Goal: Information Seeking & Learning: Check status

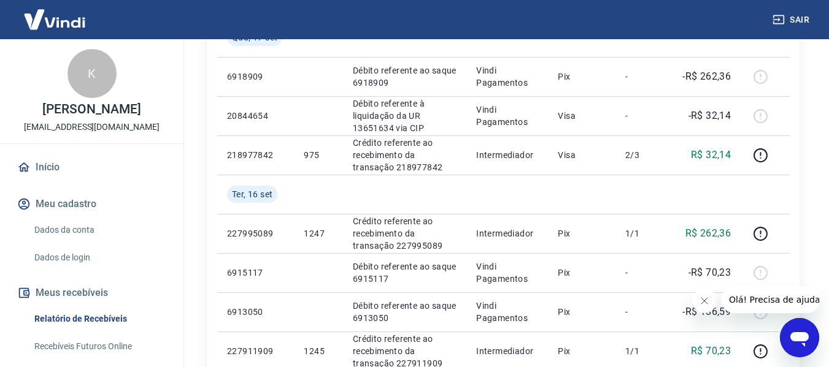
scroll to position [491, 0]
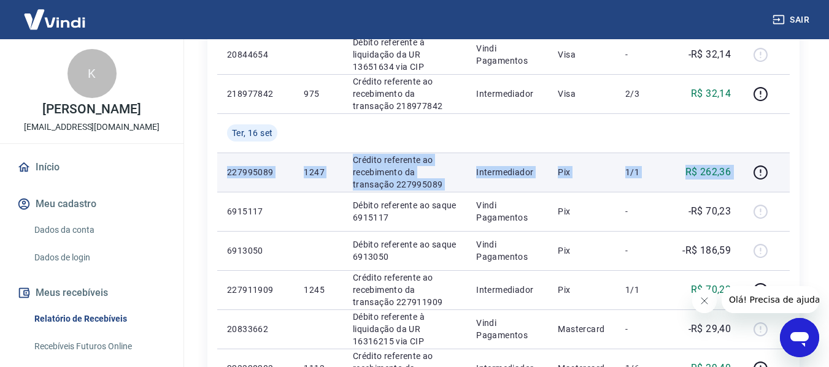
drag, startPoint x: 229, startPoint y: 171, endPoint x: 661, endPoint y: 171, distance: 431.7
click at [743, 171] on tr "227995089 1247 Crédito referente ao recebimento da transação 227995089 Intermed…" at bounding box center [503, 172] width 572 height 39
click at [274, 172] on p "227995089" at bounding box center [255, 172] width 57 height 12
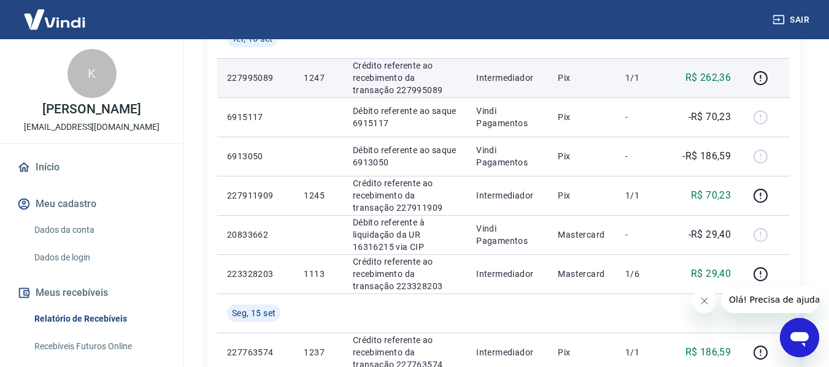
scroll to position [613, 0]
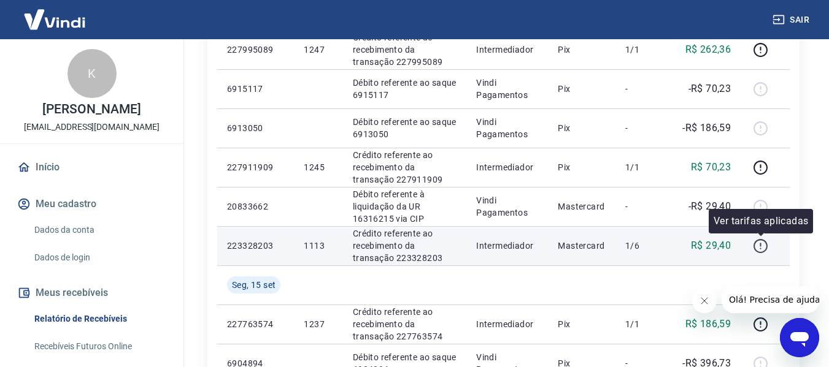
click at [762, 245] on icon "button" at bounding box center [759, 246] width 15 height 15
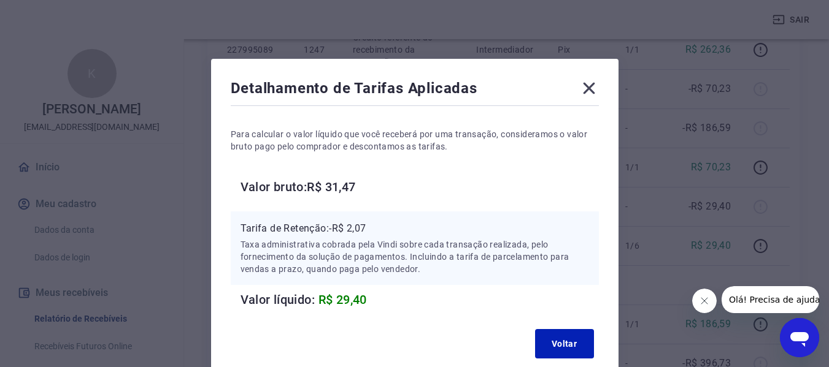
drag, startPoint x: 594, startPoint y: 91, endPoint x: 817, endPoint y: 136, distance: 228.4
click at [594, 91] on icon at bounding box center [589, 88] width 20 height 20
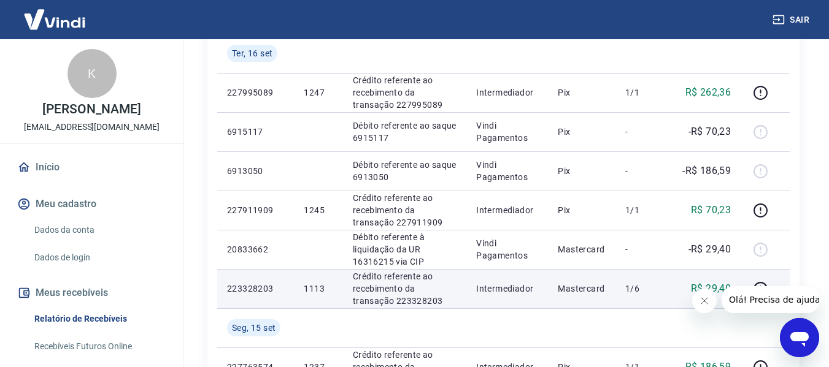
scroll to position [552, 0]
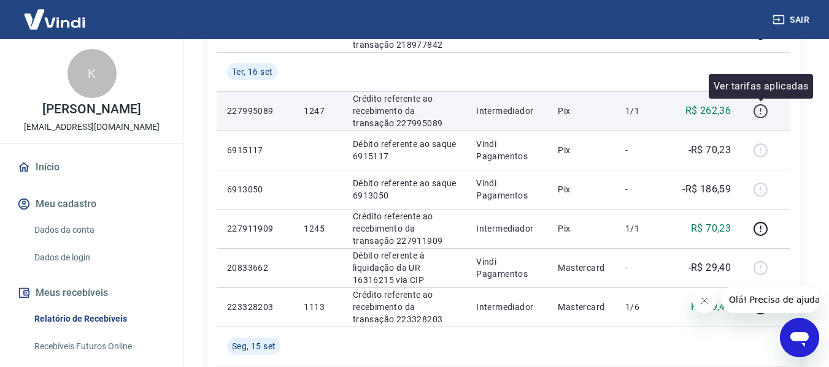
click at [759, 108] on icon "button" at bounding box center [759, 111] width 15 height 15
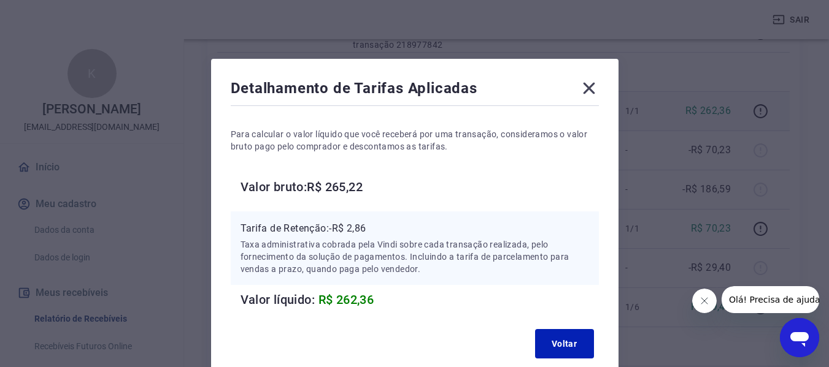
drag, startPoint x: 588, startPoint y: 88, endPoint x: 593, endPoint y: 99, distance: 11.5
click at [588, 88] on icon at bounding box center [589, 89] width 12 height 12
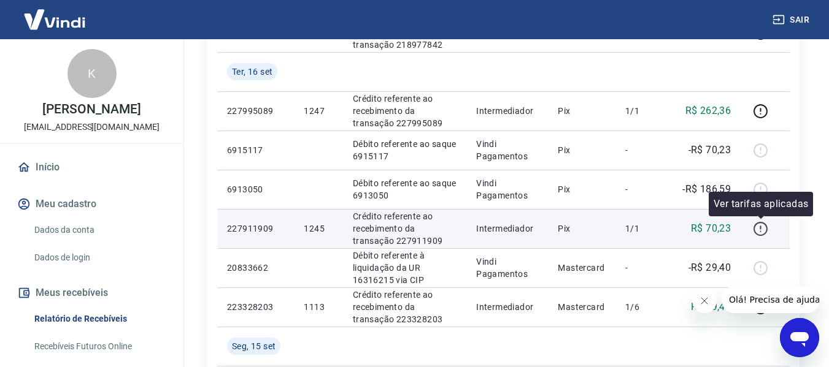
click at [761, 233] on icon "button" at bounding box center [759, 228] width 15 height 15
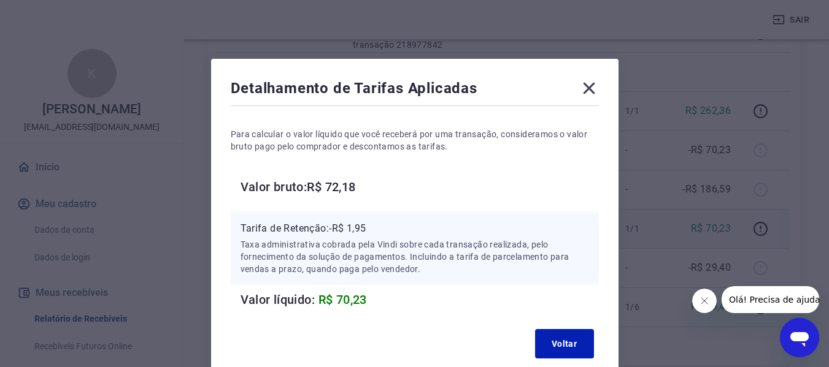
click at [586, 85] on icon at bounding box center [589, 89] width 12 height 12
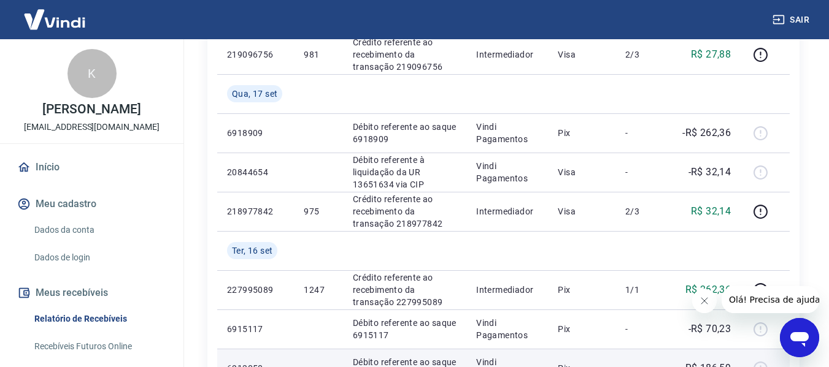
scroll to position [368, 0]
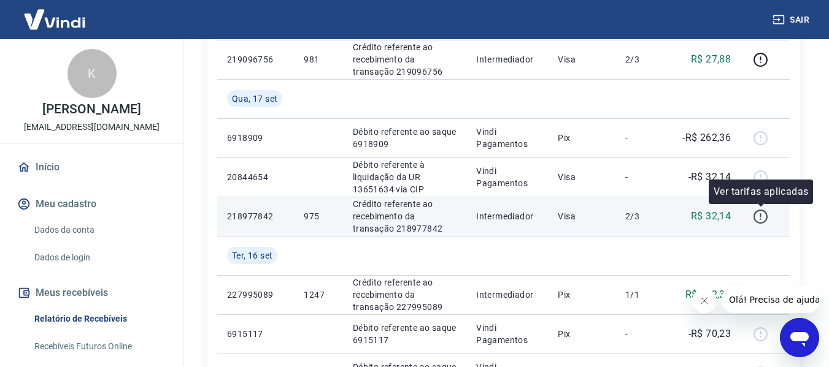
click at [758, 219] on icon "button" at bounding box center [759, 216] width 15 height 15
